Goal: Register for event/course: Sign up to attend an event or enroll in a course

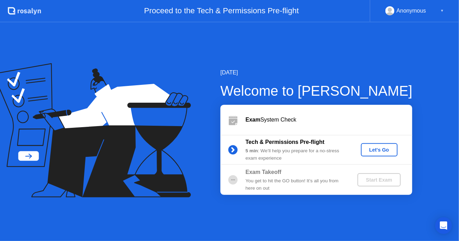
click at [380, 149] on div "Let's Go" at bounding box center [379, 150] width 31 height 6
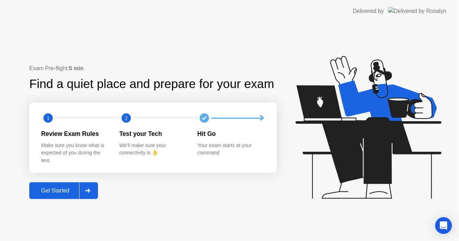
click at [89, 195] on div at bounding box center [87, 191] width 17 height 16
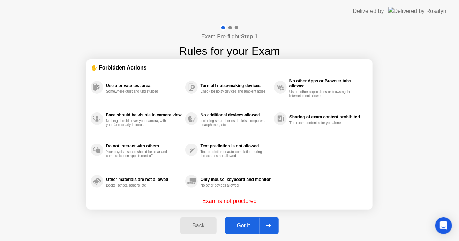
click at [241, 220] on button "Got it" at bounding box center [252, 225] width 54 height 17
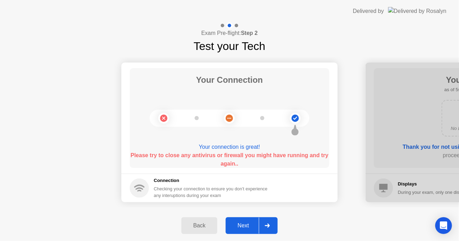
click at [232, 163] on b "Please try to close any antivirus or firewall you might have running and try ag…" at bounding box center [230, 159] width 198 height 14
click at [303, 124] on icon at bounding box center [295, 118] width 28 height 28
click at [296, 121] on circle at bounding box center [295, 117] width 7 height 7
click at [268, 220] on div at bounding box center [267, 225] width 17 height 16
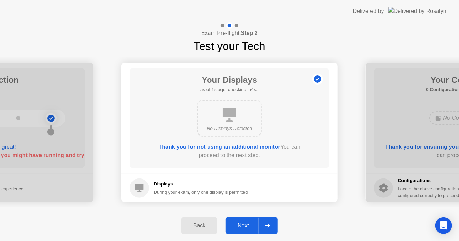
click at [206, 226] on div "Back" at bounding box center [200, 225] width 32 height 6
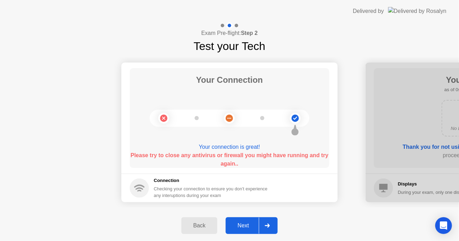
click at [228, 168] on main "Your Connection Your connection is great! Please try to close any antivirus or …" at bounding box center [229, 117] width 216 height 111
drag, startPoint x: 228, startPoint y: 153, endPoint x: 229, endPoint y: 149, distance: 3.9
click at [229, 149] on div "Your connection is great! Please try to close any antivirus or firewall you mig…" at bounding box center [230, 153] width 200 height 20
click at [229, 149] on div "Your connection is great!" at bounding box center [230, 147] width 200 height 8
click at [193, 227] on div "Back" at bounding box center [200, 225] width 32 height 6
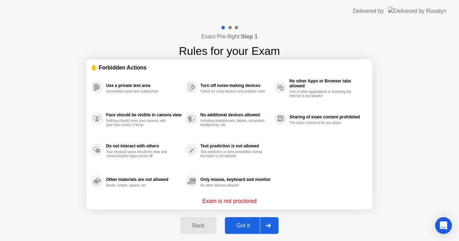
click at [254, 230] on button "Got it" at bounding box center [252, 225] width 54 height 17
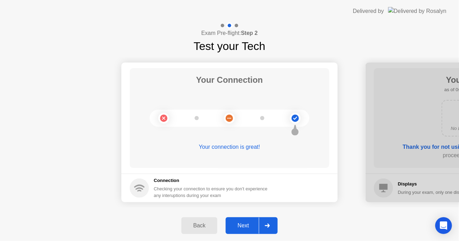
click at [236, 158] on div "Your connection is great!" at bounding box center [230, 153] width 200 height 20
click at [235, 150] on div "Your connection is great!" at bounding box center [230, 147] width 200 height 8
click at [248, 223] on div "Next" at bounding box center [243, 225] width 31 height 6
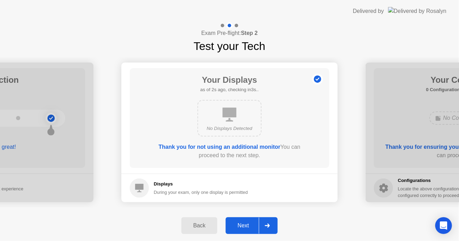
click at [248, 223] on div "Next" at bounding box center [243, 225] width 31 height 6
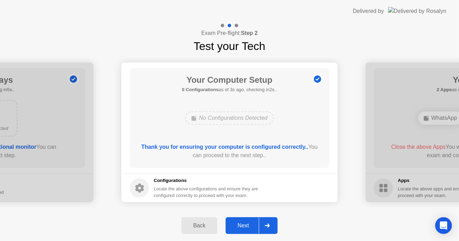
click at [249, 223] on div "Next" at bounding box center [243, 225] width 31 height 6
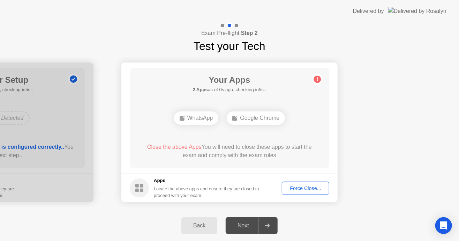
click at [301, 190] on div "Force Close..." at bounding box center [305, 188] width 43 height 6
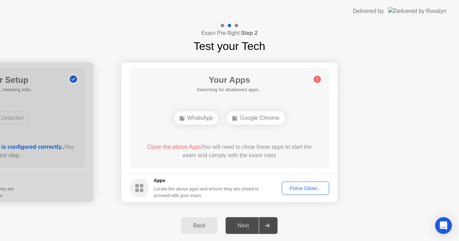
click at [307, 192] on button "Force Close..." at bounding box center [305, 187] width 47 height 13
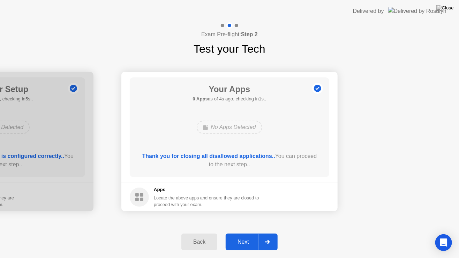
click at [257, 239] on div "Next" at bounding box center [243, 242] width 31 height 6
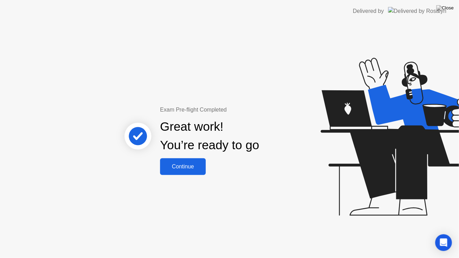
click at [190, 168] on div "Continue" at bounding box center [183, 167] width 42 height 6
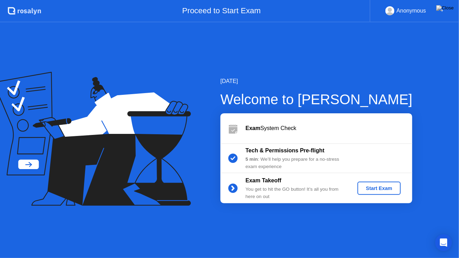
click at [372, 193] on button "Start Exam" at bounding box center [379, 188] width 43 height 13
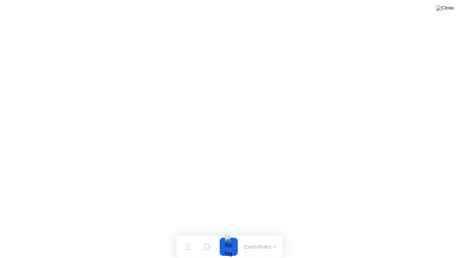
click at [267, 240] on button "Exam Rules" at bounding box center [260, 247] width 37 height 6
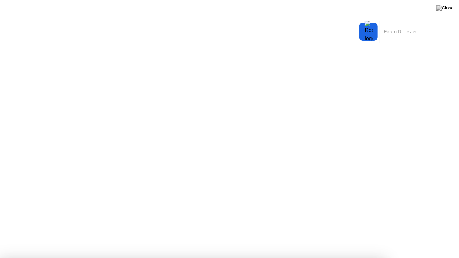
click at [394, 32] on button "Exam Rules" at bounding box center [400, 32] width 37 height 6
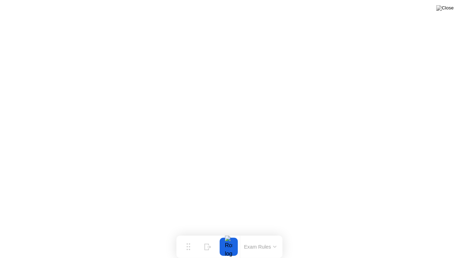
click at [271, 240] on div "Exam Rules" at bounding box center [260, 247] width 40 height 22
click at [257, 240] on button "Exam Rules" at bounding box center [260, 247] width 37 height 6
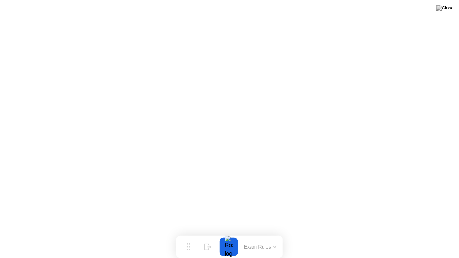
click at [226, 240] on div at bounding box center [229, 247] width 15 height 18
click at [258, 240] on button "Exam Rules" at bounding box center [260, 247] width 37 height 6
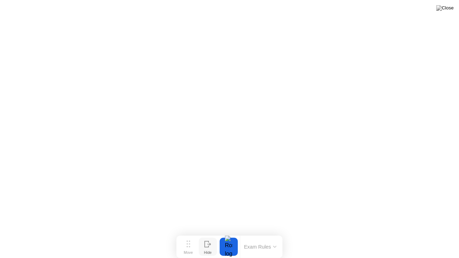
click at [210, 240] on div "Hide" at bounding box center [208, 253] width 8 height 4
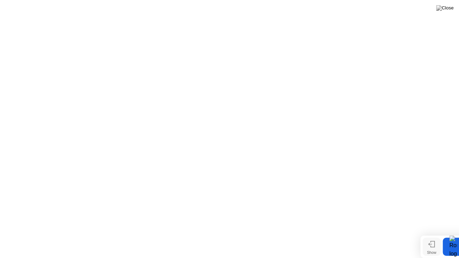
click at [433, 240] on icon at bounding box center [432, 244] width 7 height 7
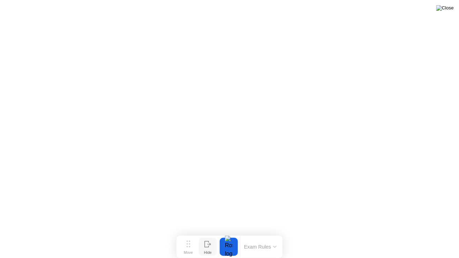
click at [449, 11] on img at bounding box center [445, 8] width 17 height 6
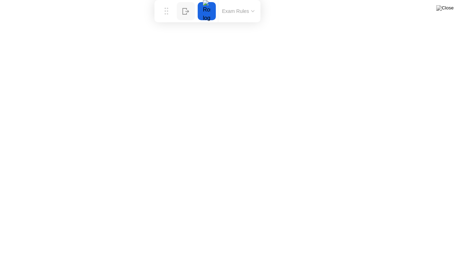
drag, startPoint x: 191, startPoint y: 243, endPoint x: 169, endPoint y: 0, distance: 244.2
click at [169, 0] on div "Move Hide Exam Rules" at bounding box center [208, 11] width 106 height 22
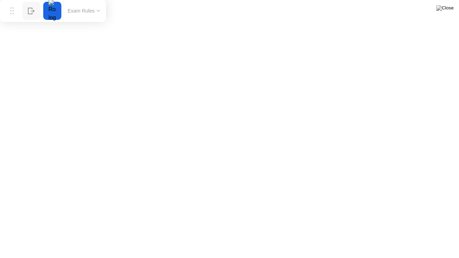
drag, startPoint x: 165, startPoint y: 10, endPoint x: 0, endPoint y: 0, distance: 165.4
click at [0, 240] on app-widget "Move Hide Exam Rules" at bounding box center [0, 258] width 0 height 0
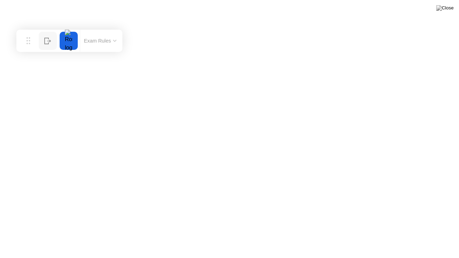
drag, startPoint x: 12, startPoint y: 12, endPoint x: 0, endPoint y: 0, distance: 16.3
click at [0, 240] on app-widget "Move Hide Exam Rules" at bounding box center [0, 258] width 0 height 0
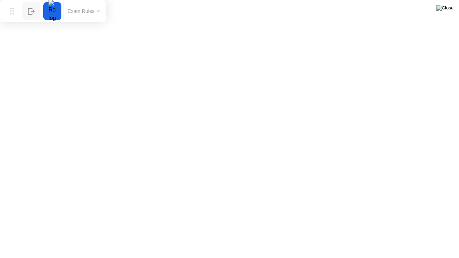
click at [448, 8] on img at bounding box center [445, 8] width 17 height 6
click at [89, 19] on div "Exam Rules" at bounding box center [84, 11] width 40 height 22
click at [91, 14] on button "Exam Rules" at bounding box center [84, 11] width 37 height 6
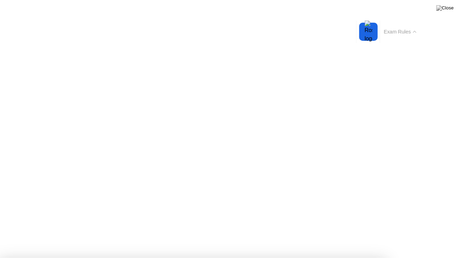
drag, startPoint x: 194, startPoint y: 206, endPoint x: 255, endPoint y: 203, distance: 61.1
drag, startPoint x: 237, startPoint y: 201, endPoint x: 204, endPoint y: 199, distance: 33.6
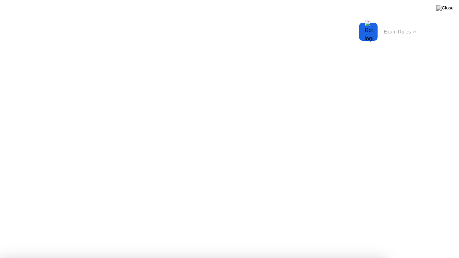
drag, startPoint x: 203, startPoint y: 200, endPoint x: 253, endPoint y: 193, distance: 50.3
drag, startPoint x: 114, startPoint y: 188, endPoint x: 258, endPoint y: 189, distance: 144.5
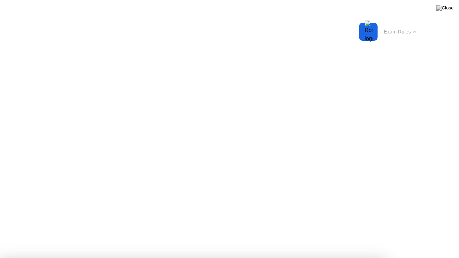
click at [406, 35] on button "Exam Rules" at bounding box center [400, 32] width 37 height 6
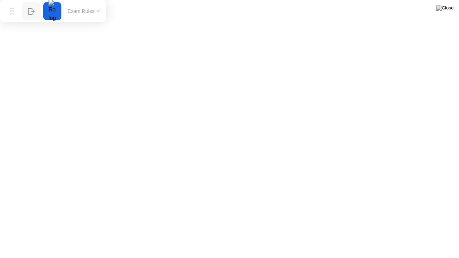
click at [41, 11] on div "Move Hide Exam Rules" at bounding box center [53, 11] width 106 height 22
click at [50, 9] on div at bounding box center [52, 11] width 15 height 18
click at [84, 11] on button "Exam Rules" at bounding box center [84, 11] width 37 height 6
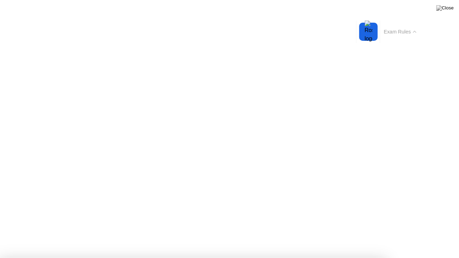
click at [409, 40] on div "Exam Rules" at bounding box center [400, 32] width 40 height 22
click at [407, 34] on button "Exam Rules" at bounding box center [400, 32] width 37 height 6
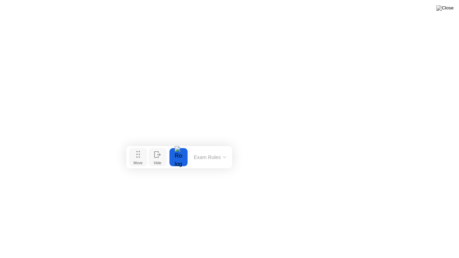
drag, startPoint x: 9, startPoint y: 12, endPoint x: 139, endPoint y: 148, distance: 187.8
click at [139, 148] on button "Move" at bounding box center [138, 157] width 18 height 18
drag, startPoint x: 139, startPoint y: 148, endPoint x: 155, endPoint y: 158, distance: 19.6
click at [155, 158] on button "Move" at bounding box center [158, 158] width 18 height 18
click at [177, 162] on div "Hide" at bounding box center [177, 164] width 8 height 4
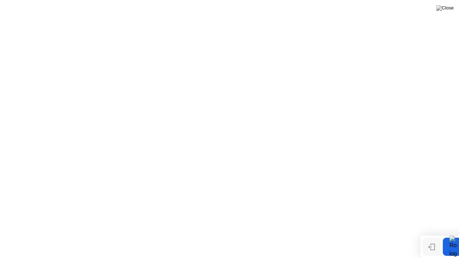
click at [432, 240] on div "Show" at bounding box center [431, 253] width 9 height 4
click at [268, 240] on button "Exam Rules" at bounding box center [260, 247] width 37 height 6
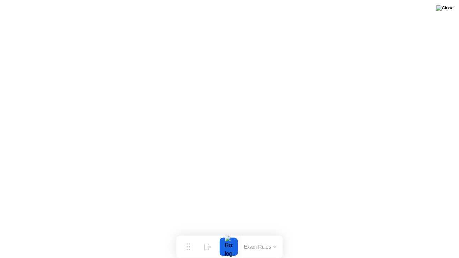
click at [452, 10] on img at bounding box center [445, 8] width 17 height 6
click at [270, 240] on button "Exam Rules" at bounding box center [260, 247] width 37 height 6
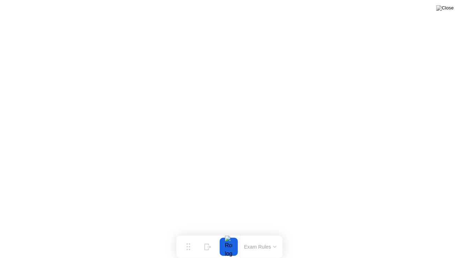
click at [259, 240] on button "Exam Rules" at bounding box center [260, 247] width 37 height 6
click div "Got it!"
click at [265, 240] on button "Exam Rules" at bounding box center [260, 247] width 37 height 6
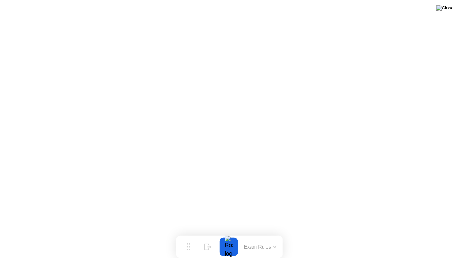
click at [452, 10] on img at bounding box center [445, 8] width 17 height 6
drag, startPoint x: 196, startPoint y: 111, endPoint x: 192, endPoint y: 128, distance: 17.9
